Goal: Information Seeking & Learning: Compare options

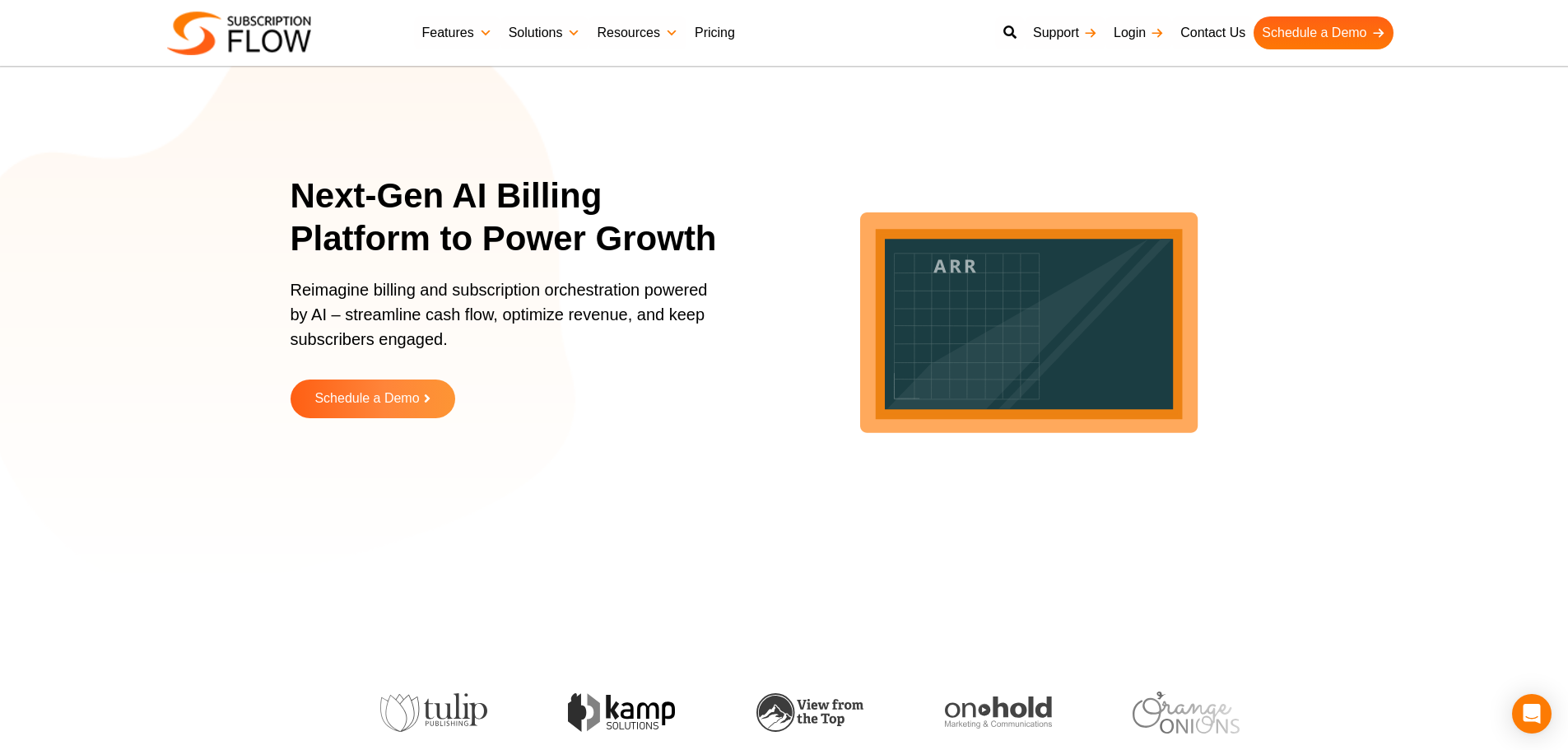
click at [708, 38] on link "Pricing" at bounding box center [715, 33] width 57 height 33
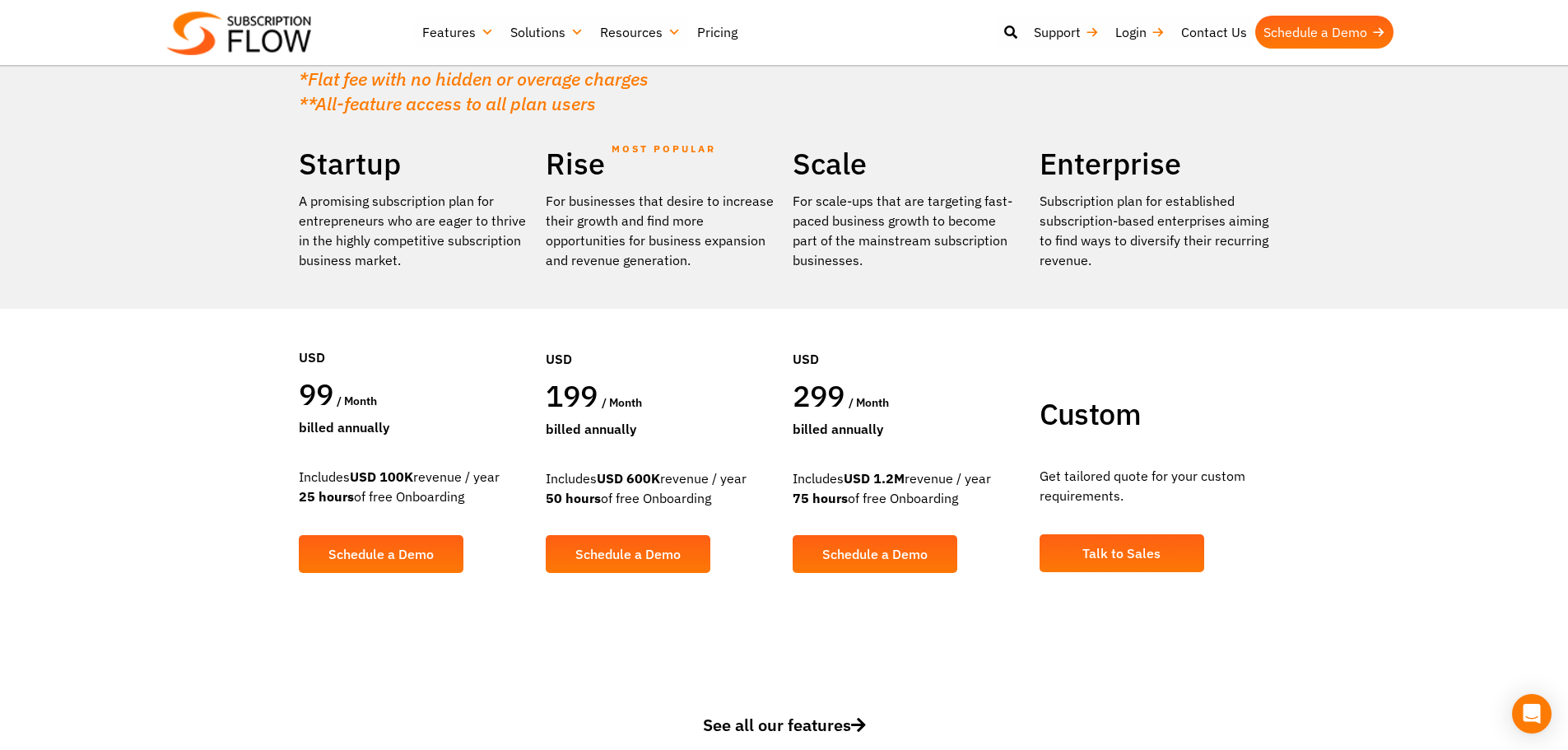
scroll to position [164, 0]
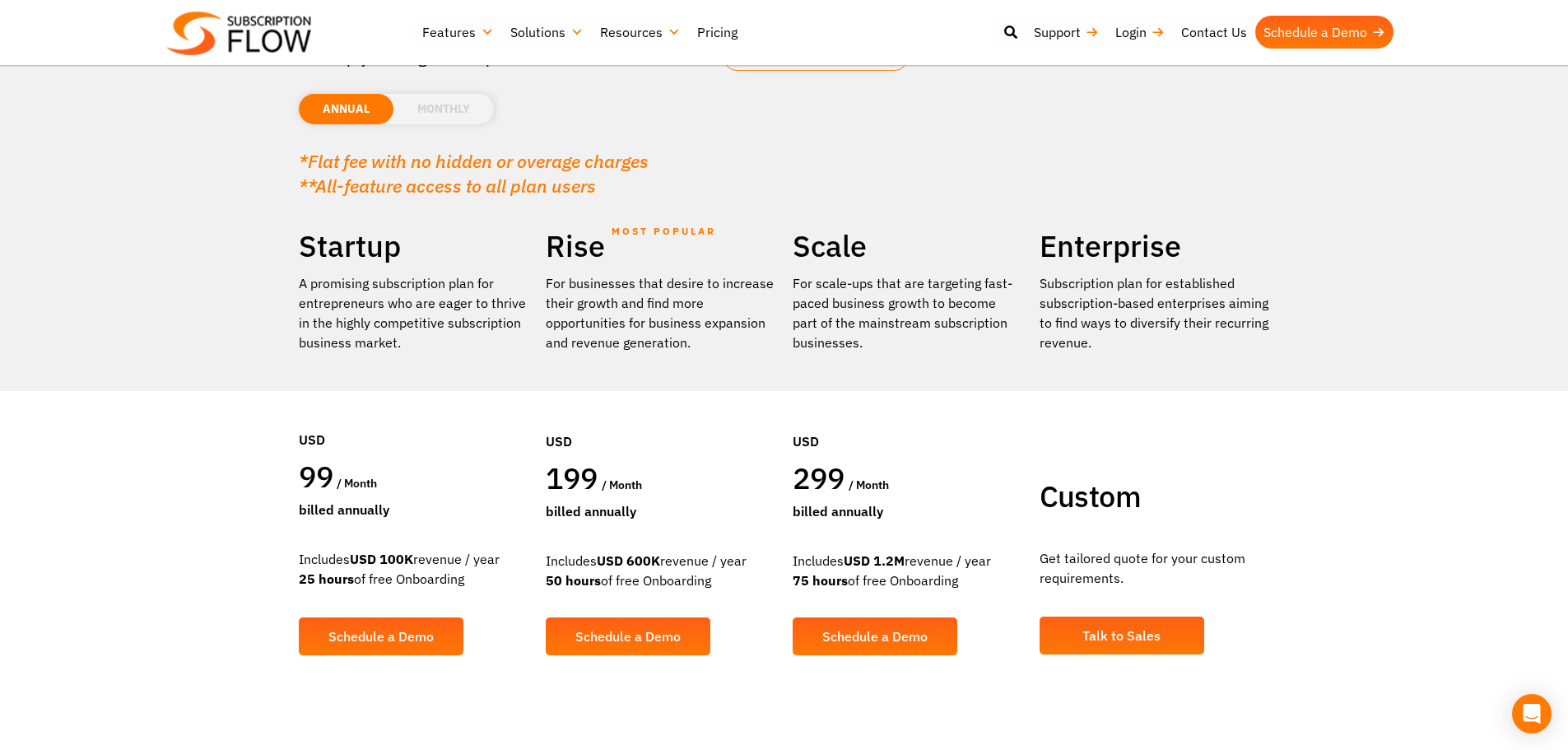
click at [457, 121] on li "MONTHLY" at bounding box center [443, 109] width 100 height 30
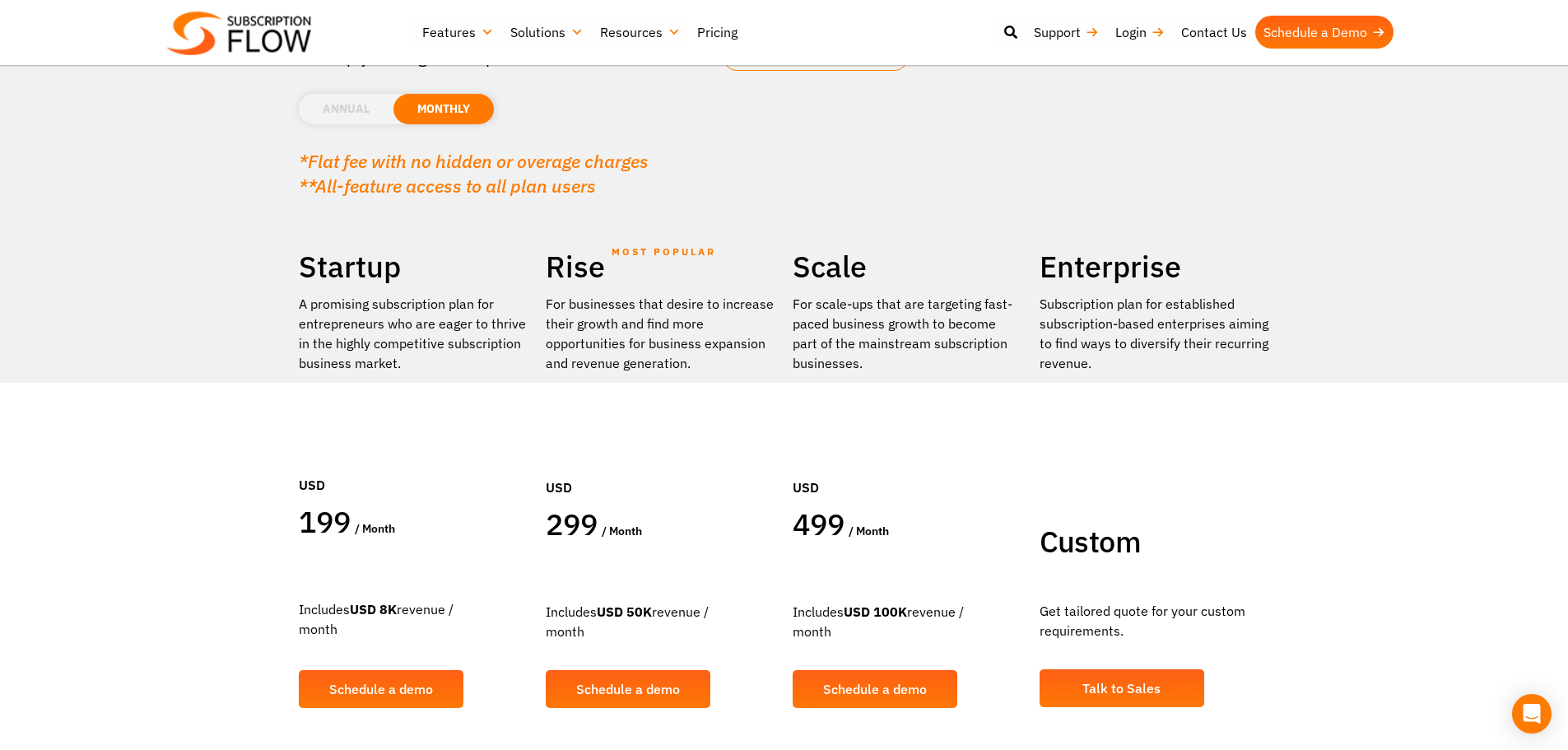
drag, startPoint x: 398, startPoint y: 527, endPoint x: 252, endPoint y: 531, distance: 146.1
click at [252, 531] on section "Find a plan that's right for you Or simply leverage the expertise of our consul…" at bounding box center [784, 284] width 1568 height 897
drag, startPoint x: 756, startPoint y: 550, endPoint x: 766, endPoint y: 710, distance: 160.3
click at [741, 596] on div "Rise MOST POPULAR For businesses that desire to increase their growth and find …" at bounding box center [661, 490] width 247 height 485
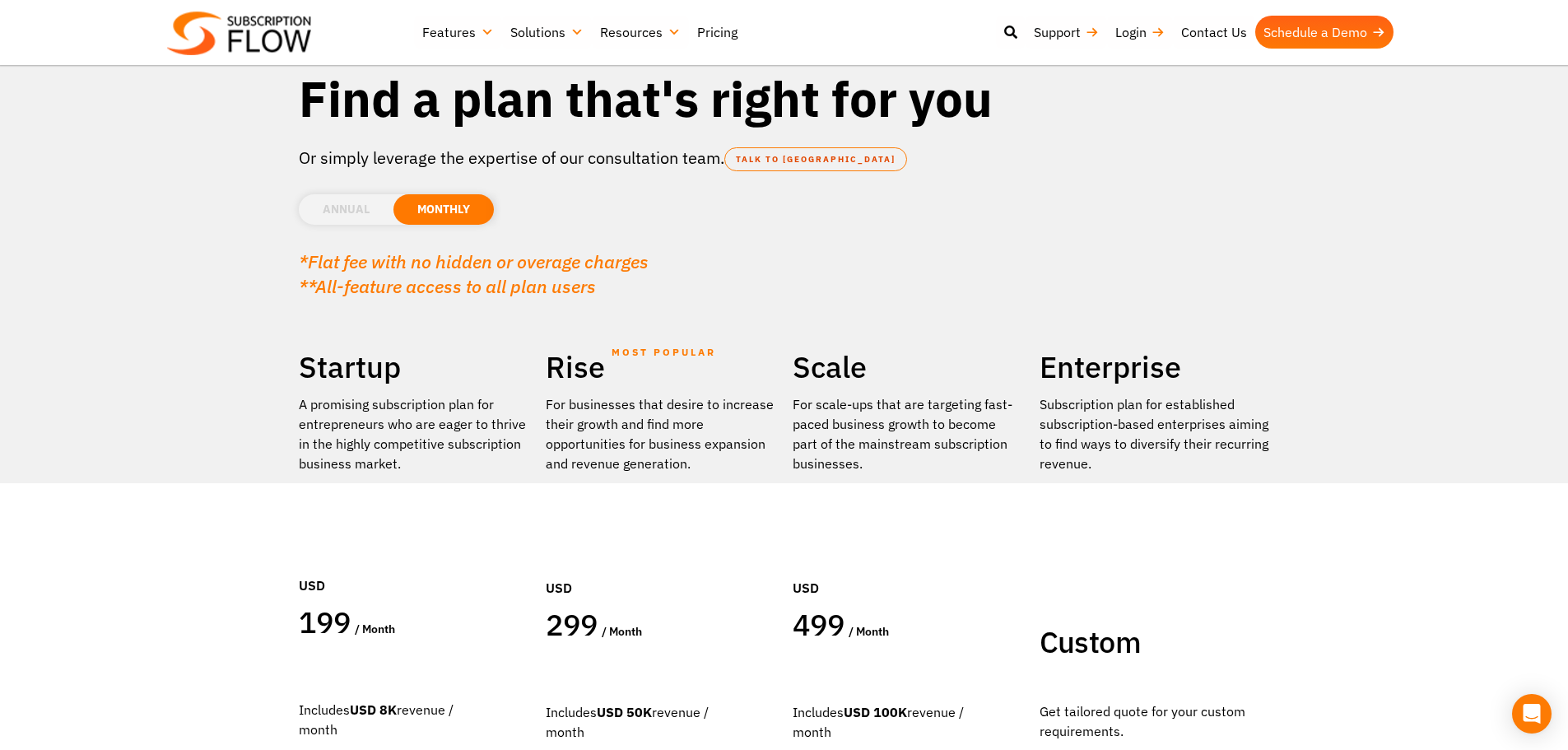
scroll to position [0, 0]
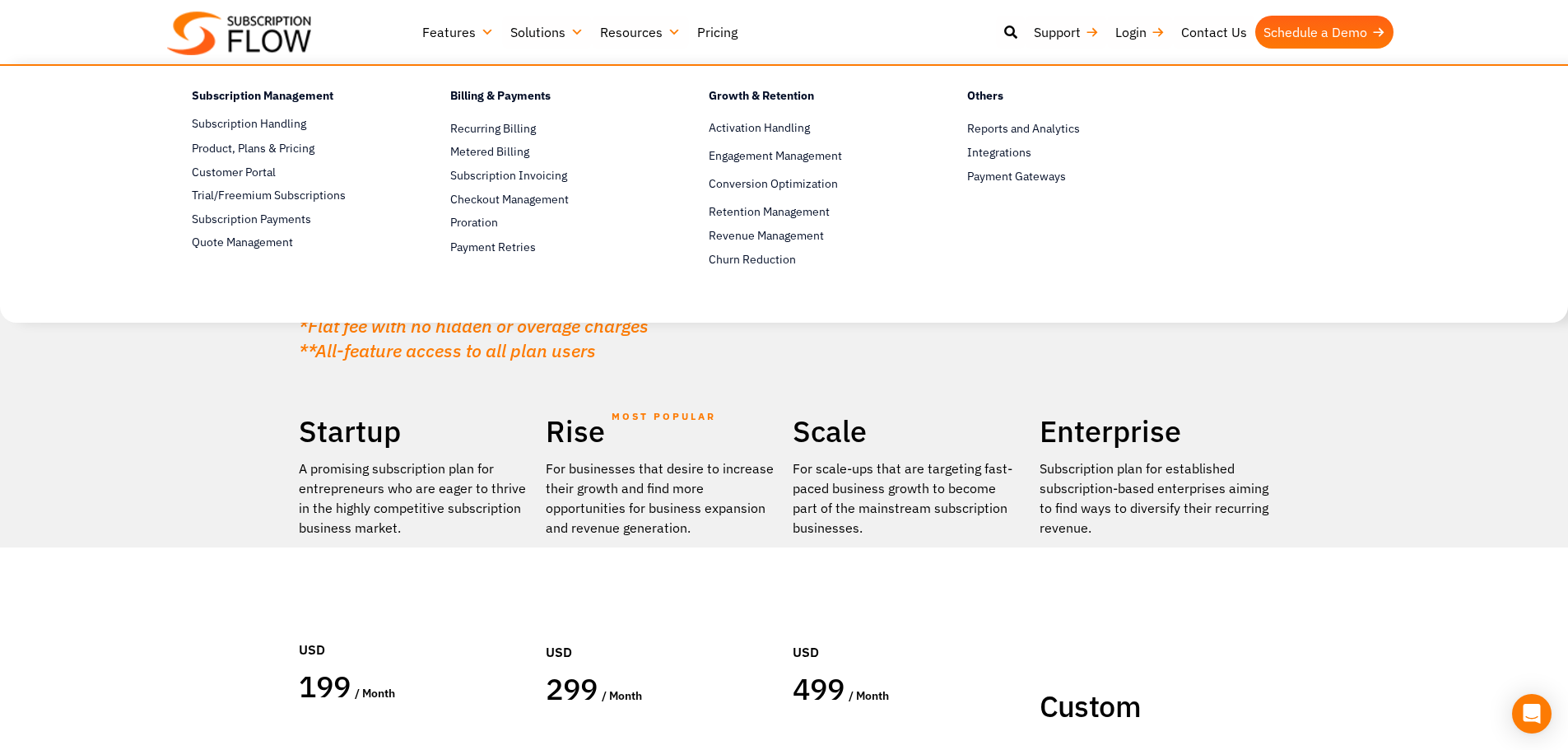
click at [294, 32] on img at bounding box center [239, 33] width 145 height 43
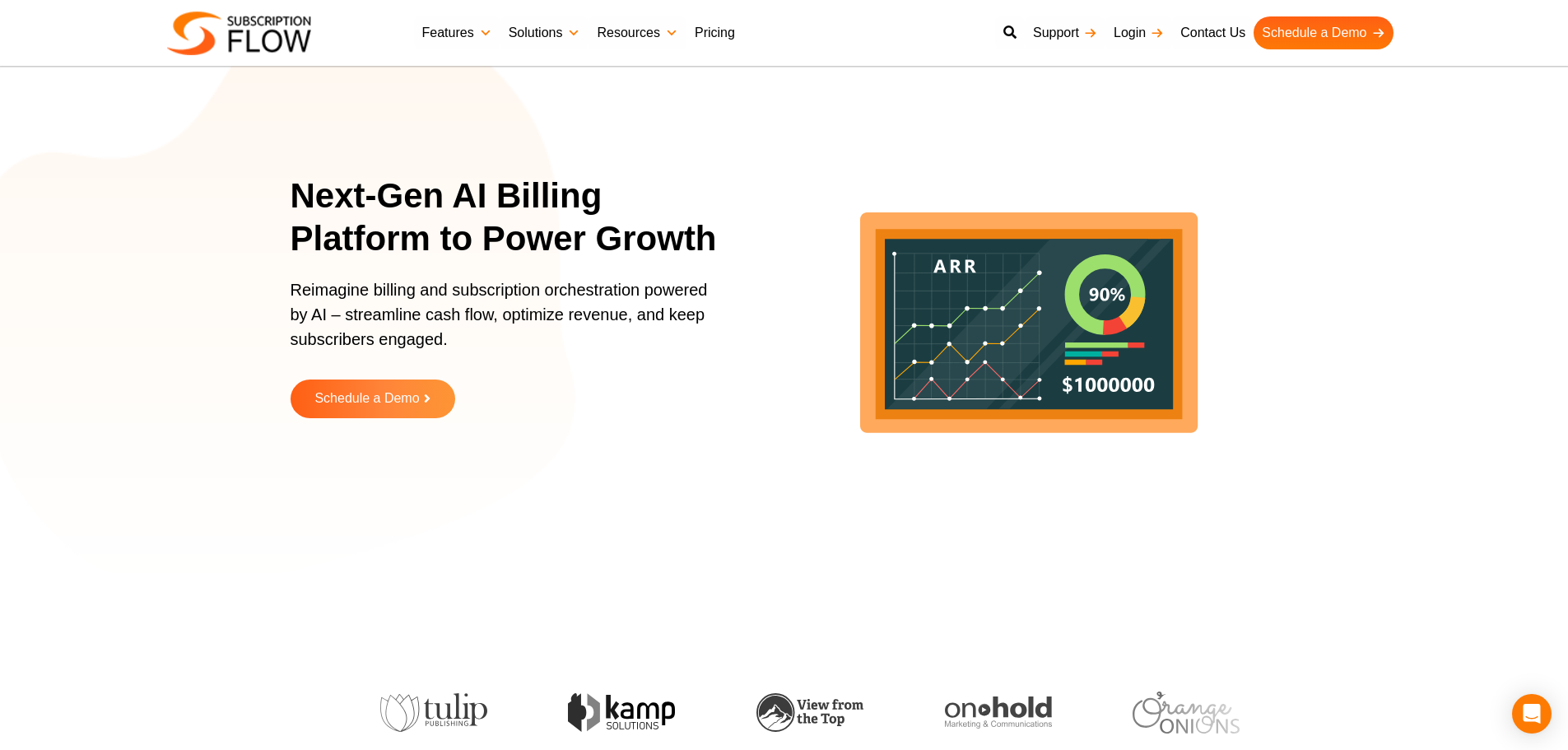
click at [706, 29] on link "Pricing" at bounding box center [715, 33] width 57 height 33
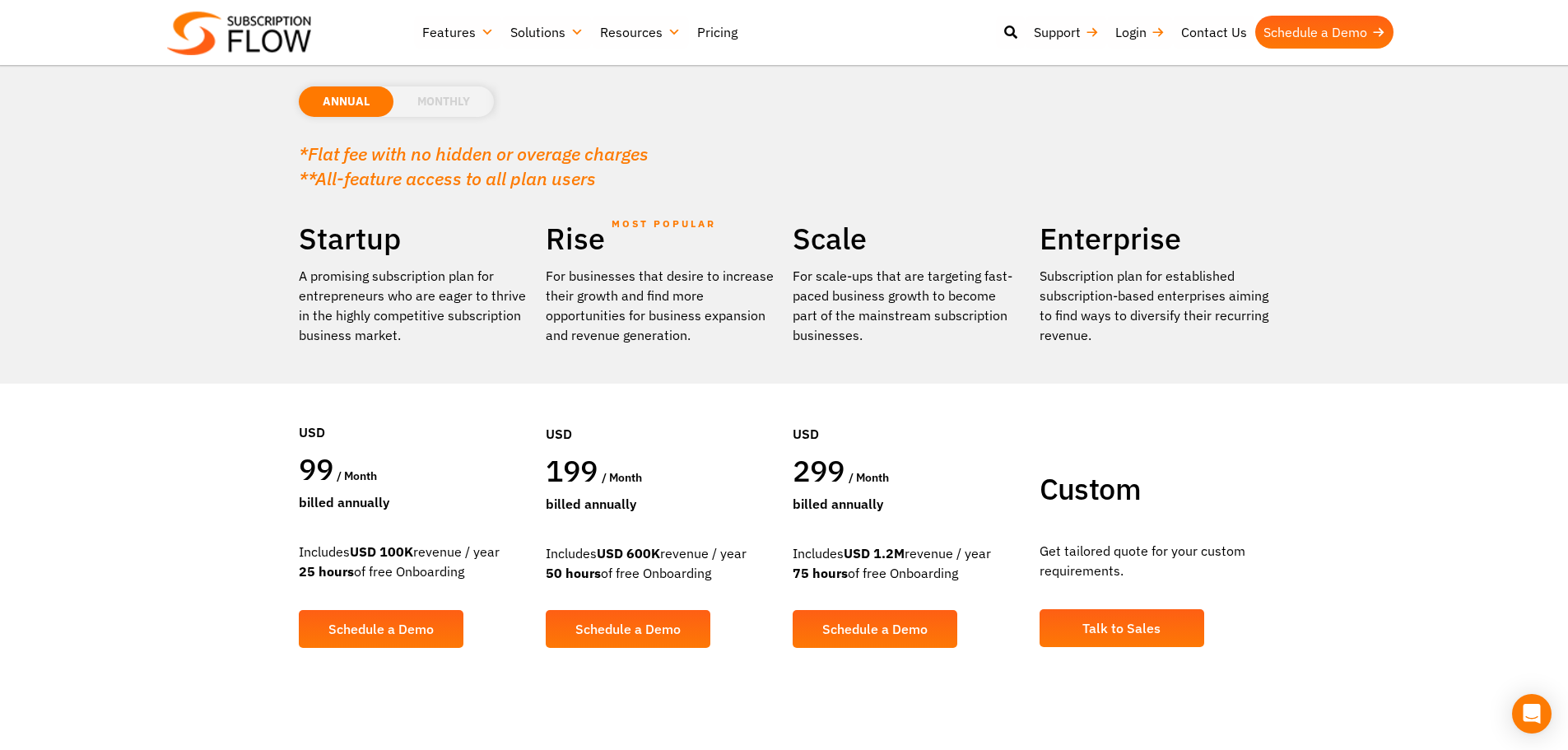
scroll to position [164, 0]
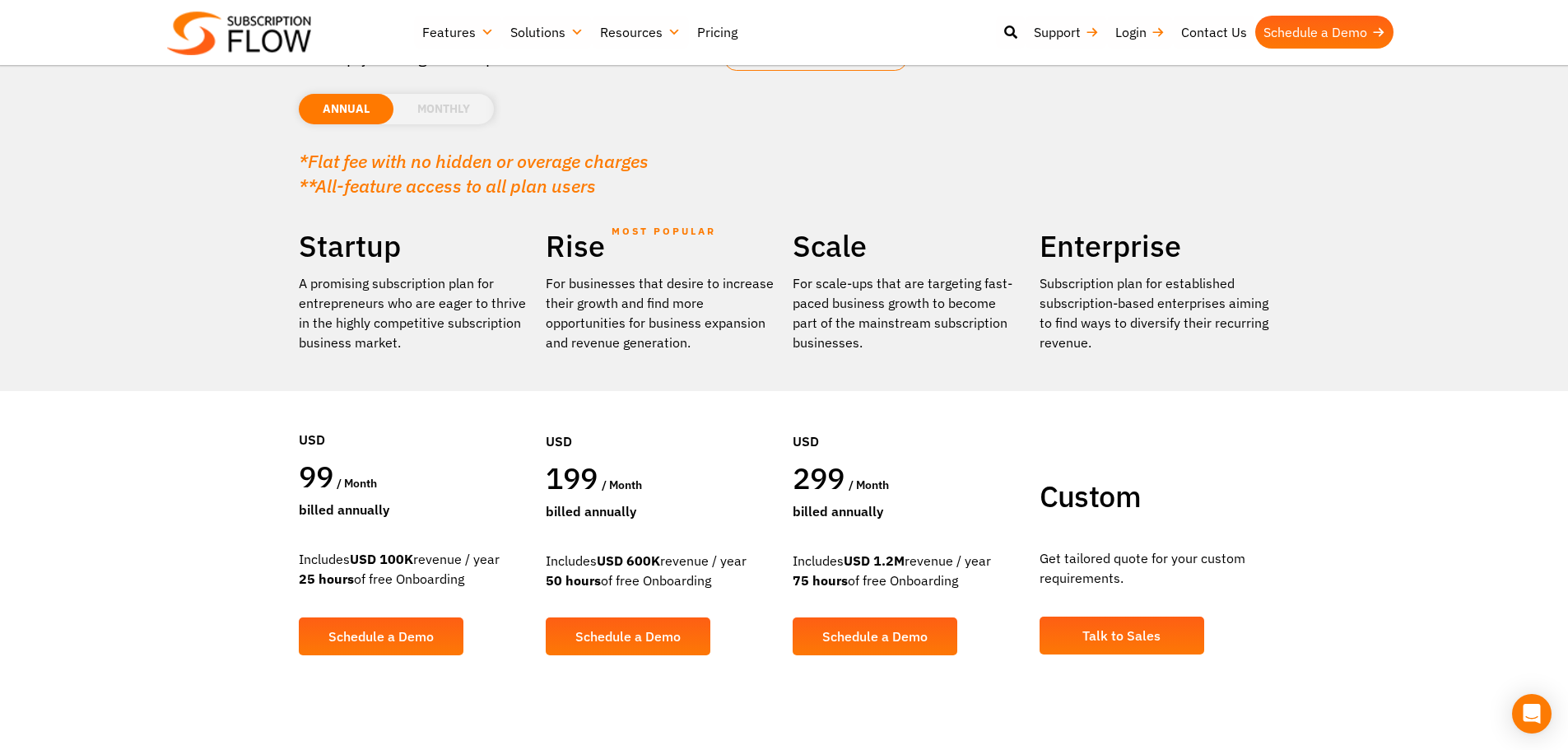
click at [448, 119] on li "MONTHLY" at bounding box center [443, 109] width 100 height 30
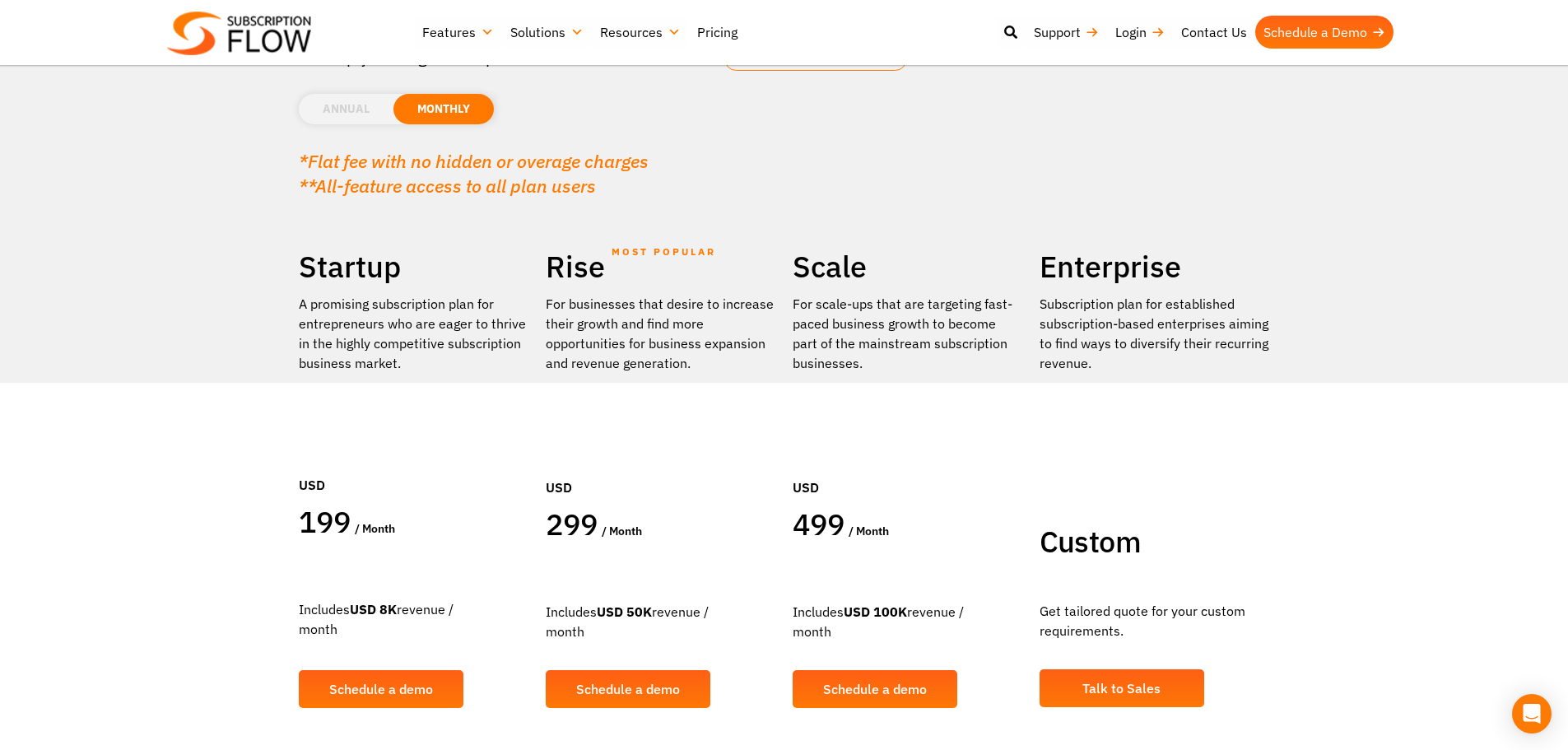
drag, startPoint x: 423, startPoint y: 527, endPoint x: 305, endPoint y: 526, distance: 118.0
click at [305, 526] on div "199 / month" at bounding box center [414, 524] width 231 height 42
drag, startPoint x: 829, startPoint y: 524, endPoint x: 911, endPoint y: 531, distance: 82.3
click at [911, 531] on div "499 / month" at bounding box center [908, 527] width 231 height 42
click at [366, 107] on li "ANNUAL" at bounding box center [345, 109] width 95 height 30
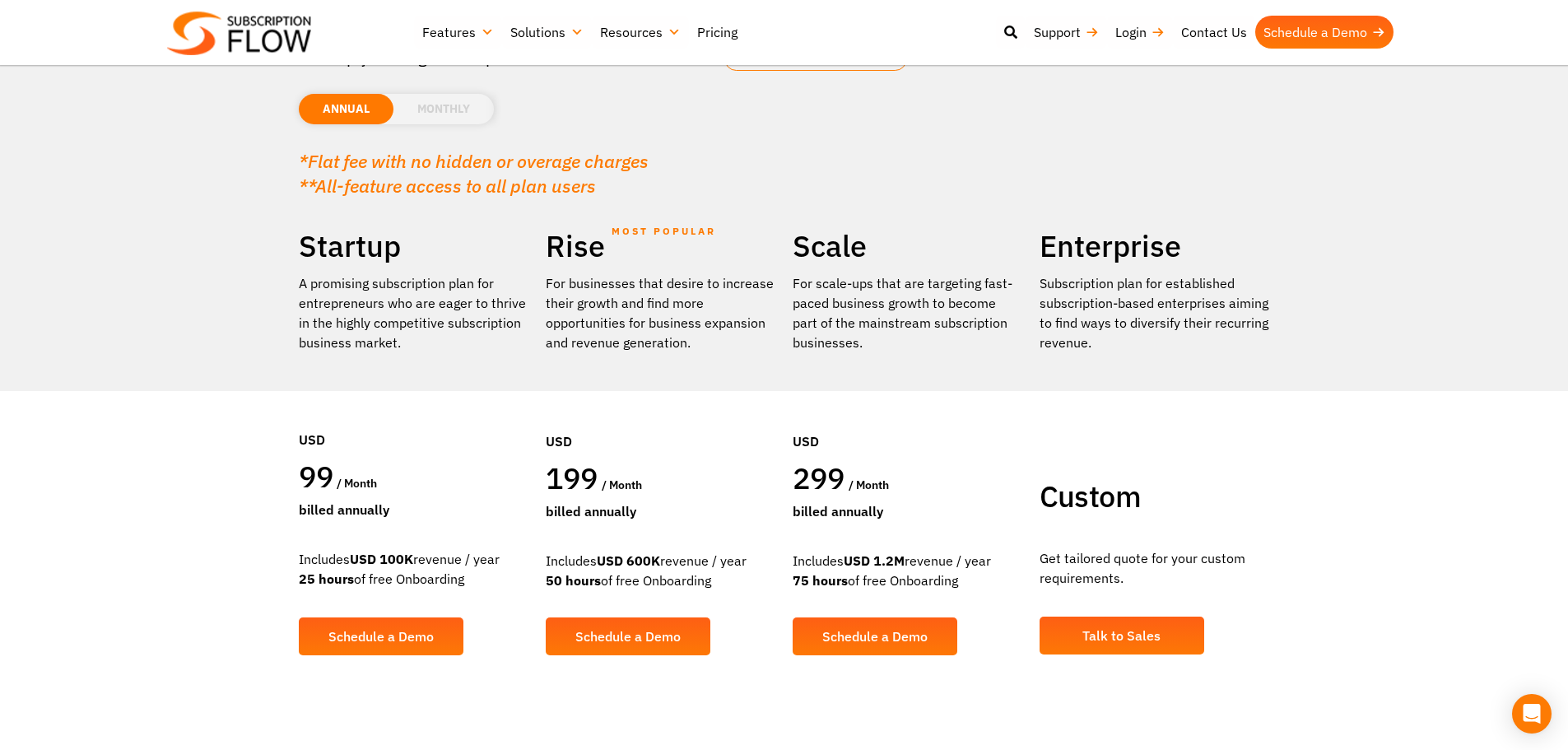
click at [417, 106] on li "MONTHLY" at bounding box center [443, 109] width 100 height 30
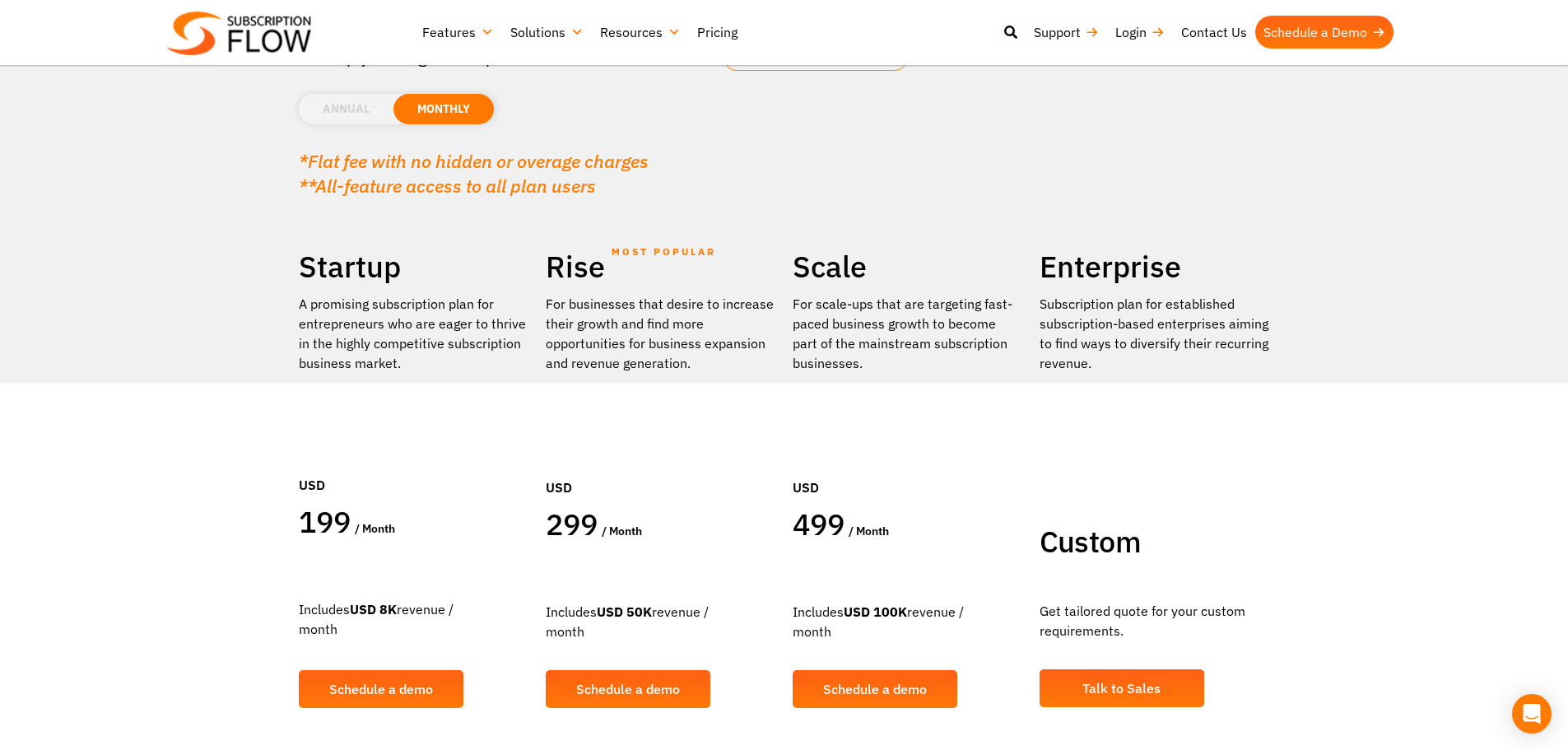
click at [365, 114] on li "ANNUAL" at bounding box center [345, 109] width 95 height 30
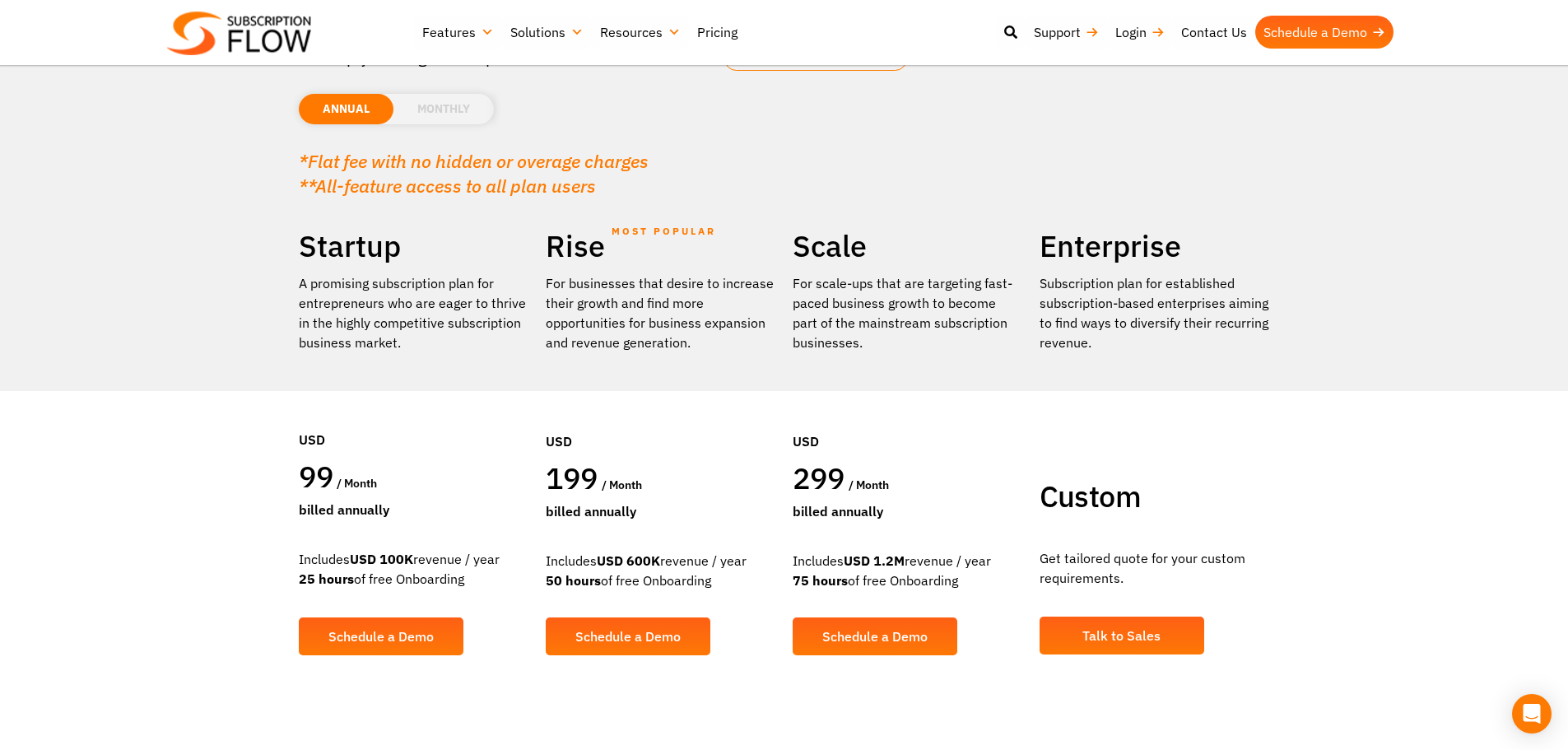
drag, startPoint x: 295, startPoint y: 453, endPoint x: 338, endPoint y: 523, distance: 82.2
click at [338, 523] on div "Startup A promising subscription plan for entrepreneurs who are eager to thrive…" at bounding box center [414, 453] width 247 height 453
